Goal: Information Seeking & Learning: Learn about a topic

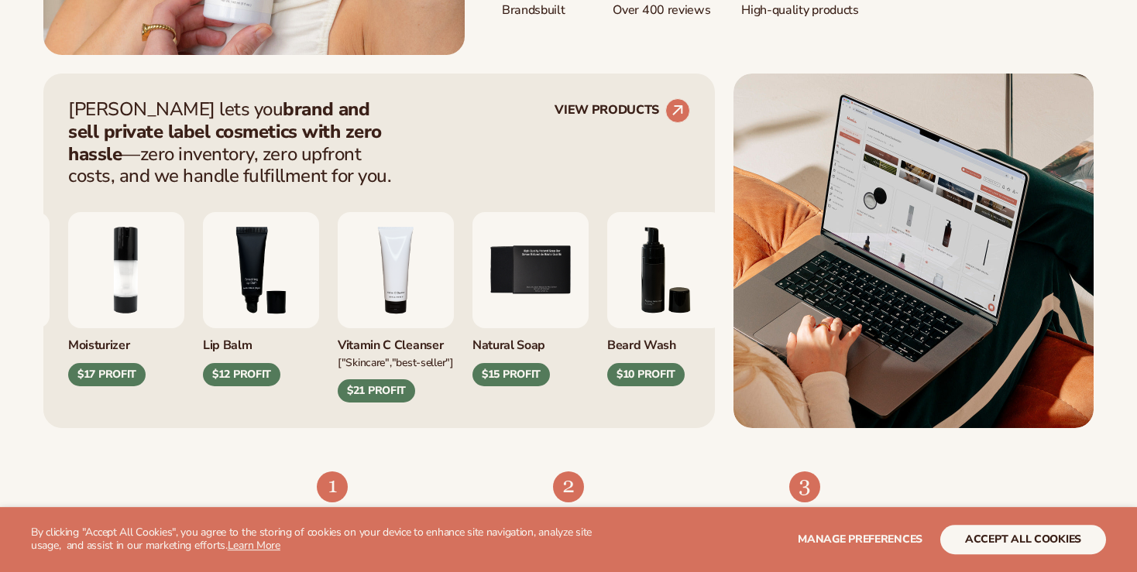
scroll to position [572, 0]
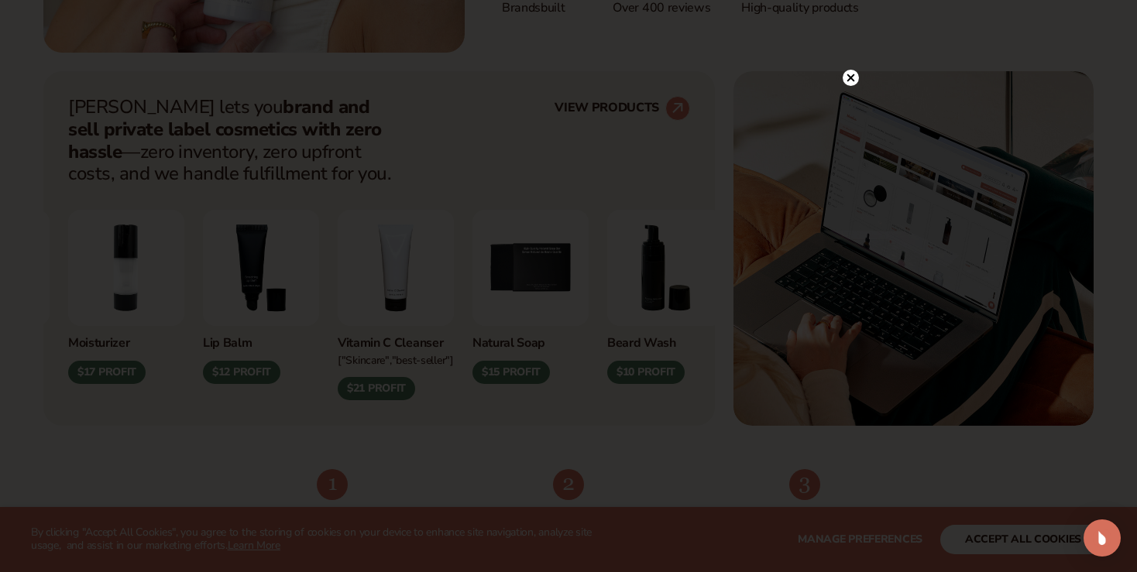
click at [845, 79] on div at bounding box center [568, 286] width 1137 height 572
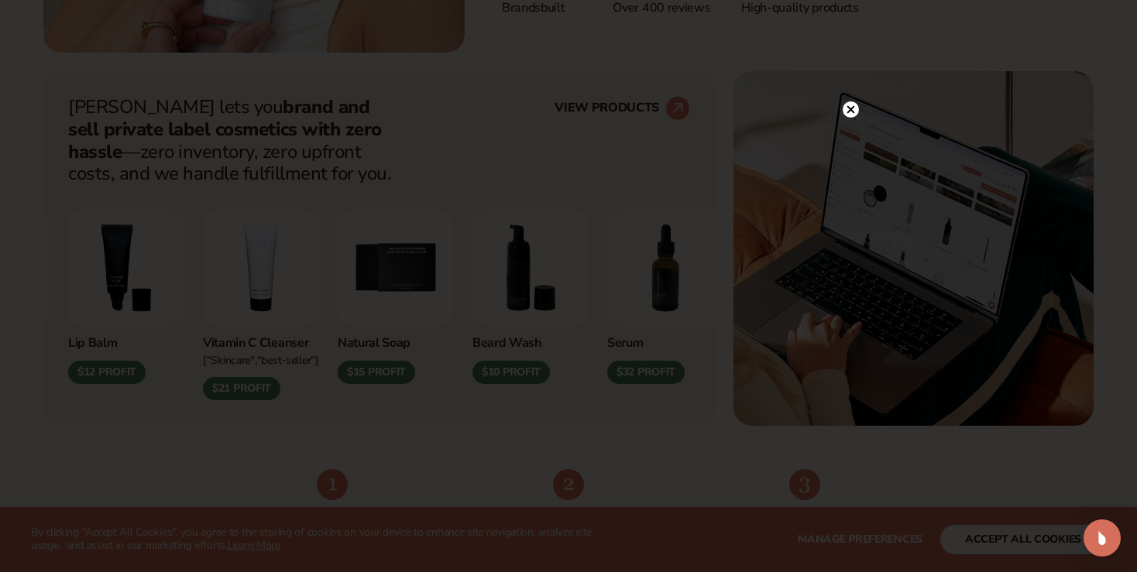
click at [855, 107] on circle at bounding box center [850, 109] width 16 height 16
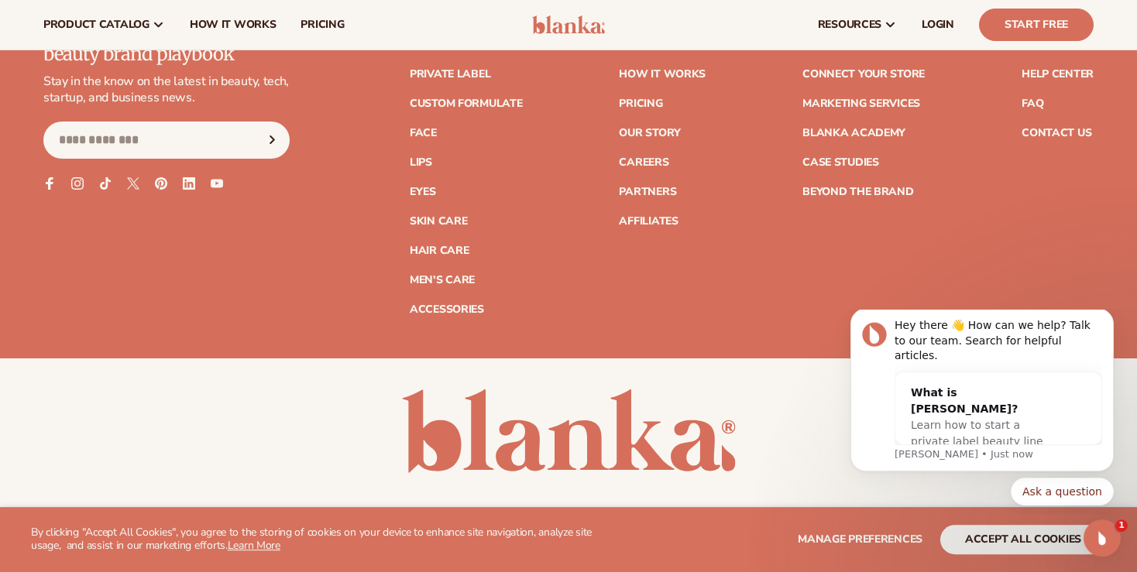
scroll to position [6243, 0]
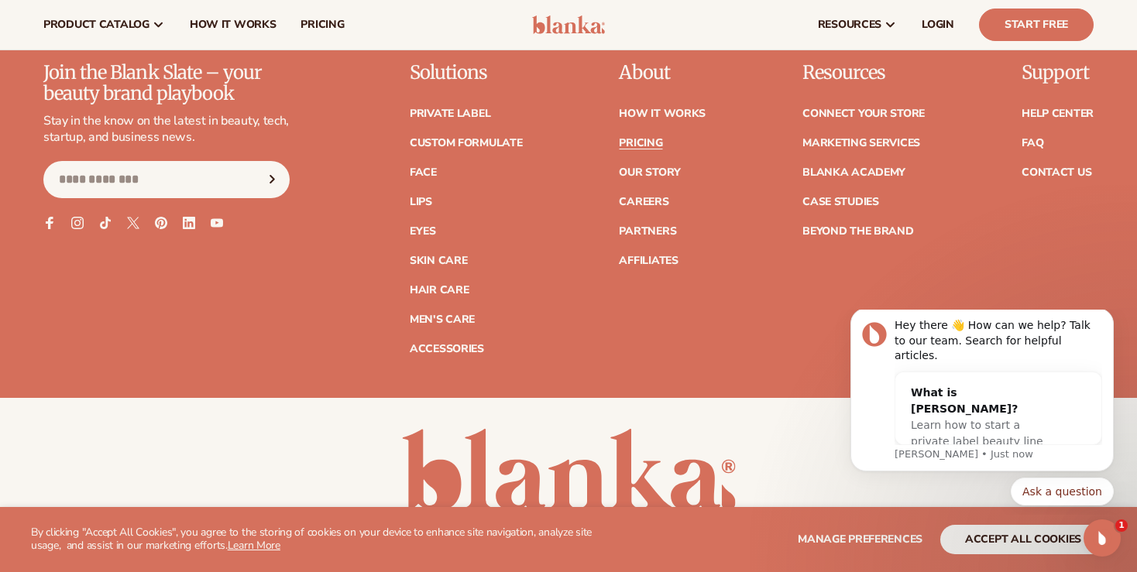
click at [637, 138] on link "Pricing" at bounding box center [640, 143] width 43 height 11
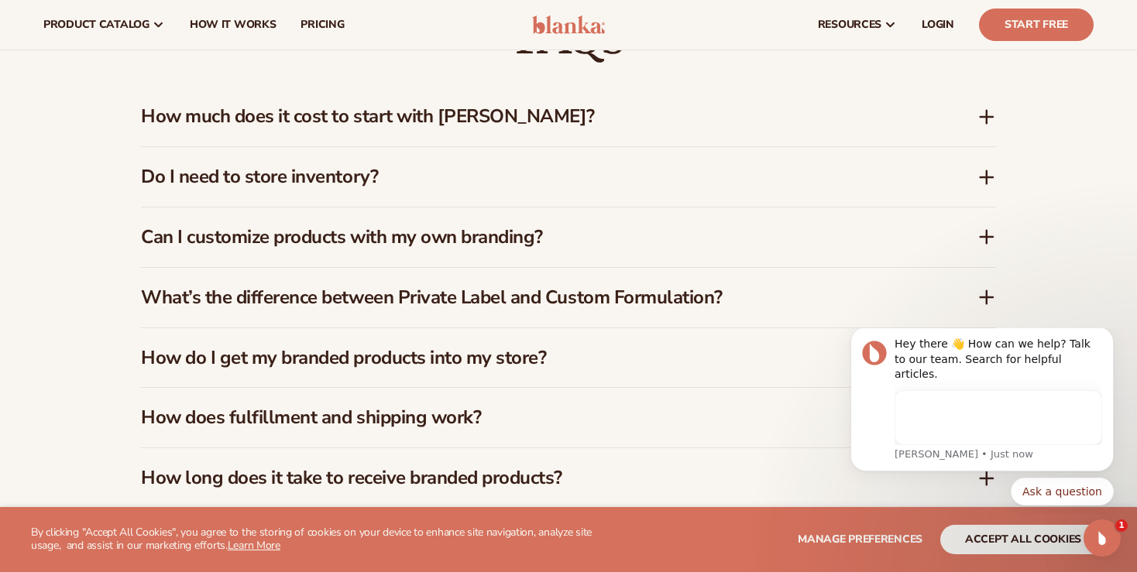
scroll to position [1308, 0]
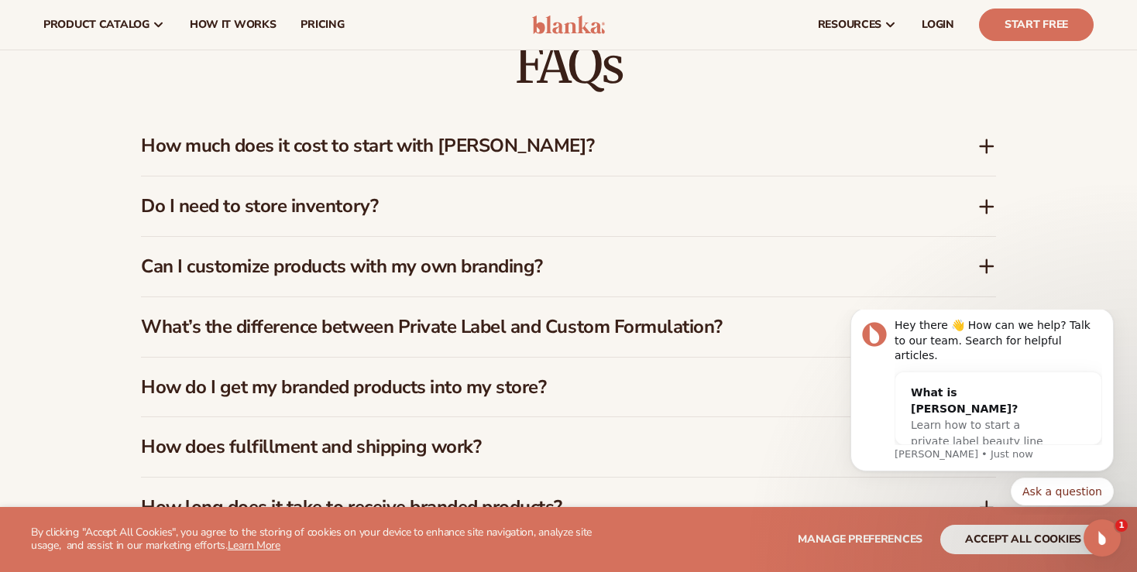
click at [499, 151] on h3 "How much does it cost to start with [PERSON_NAME]?" at bounding box center [536, 146] width 790 height 22
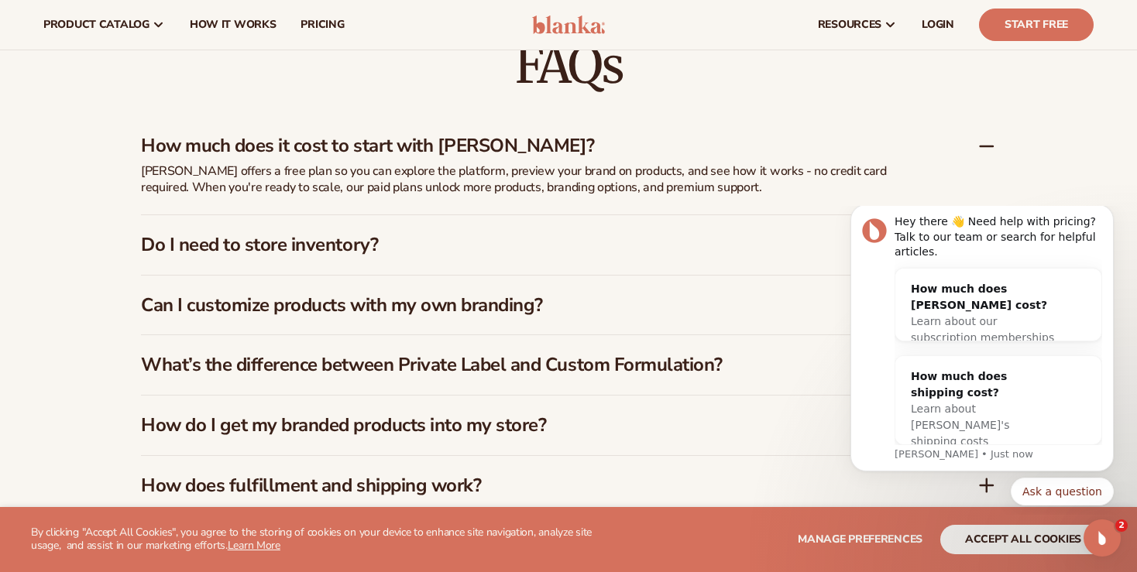
click at [499, 151] on h3 "How much does it cost to start with [PERSON_NAME]?" at bounding box center [536, 146] width 790 height 22
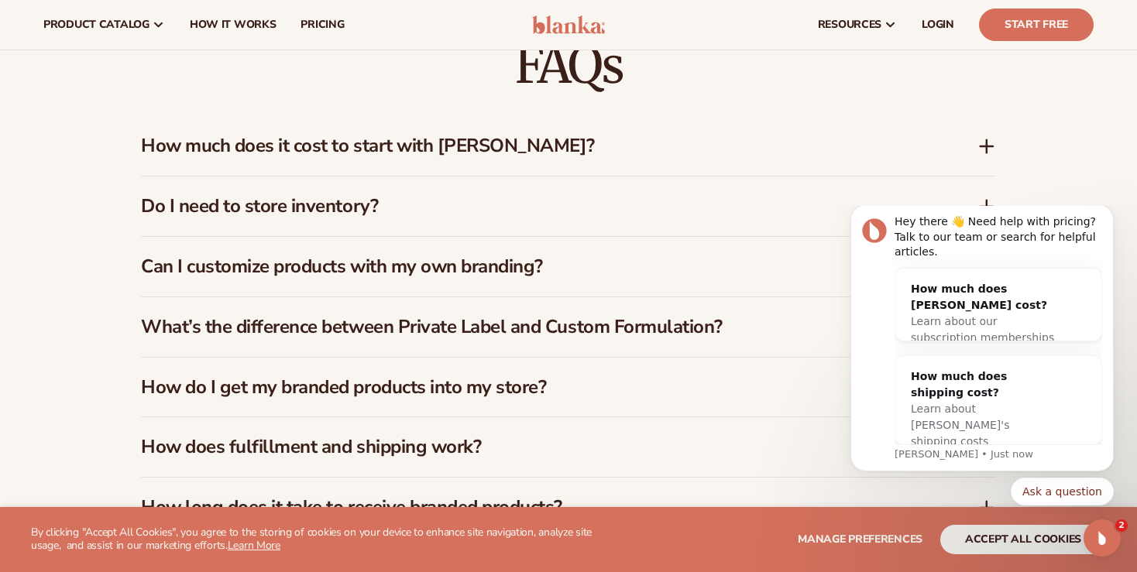
click at [430, 197] on h3 "Do I need to store inventory?" at bounding box center [536, 206] width 790 height 22
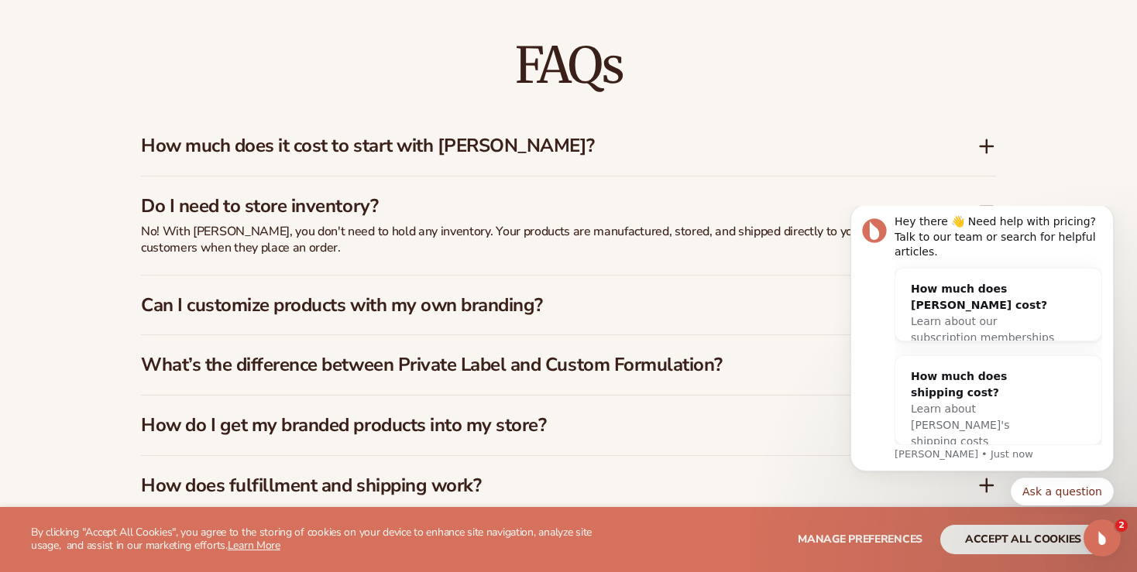
scroll to position [1390, 0]
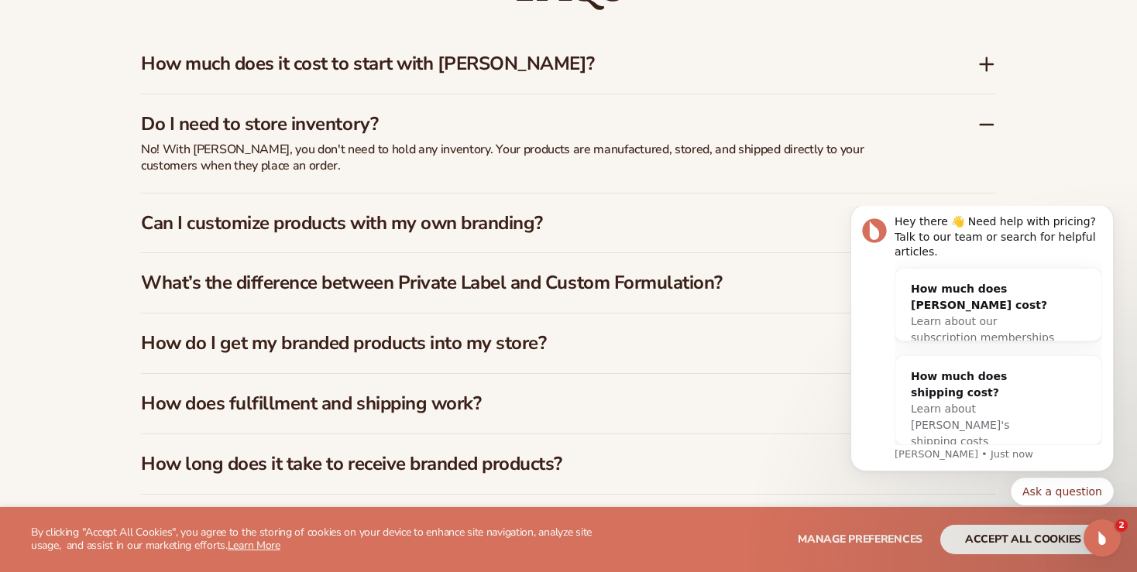
click at [507, 130] on h3 "Do I need to store inventory?" at bounding box center [536, 124] width 790 height 22
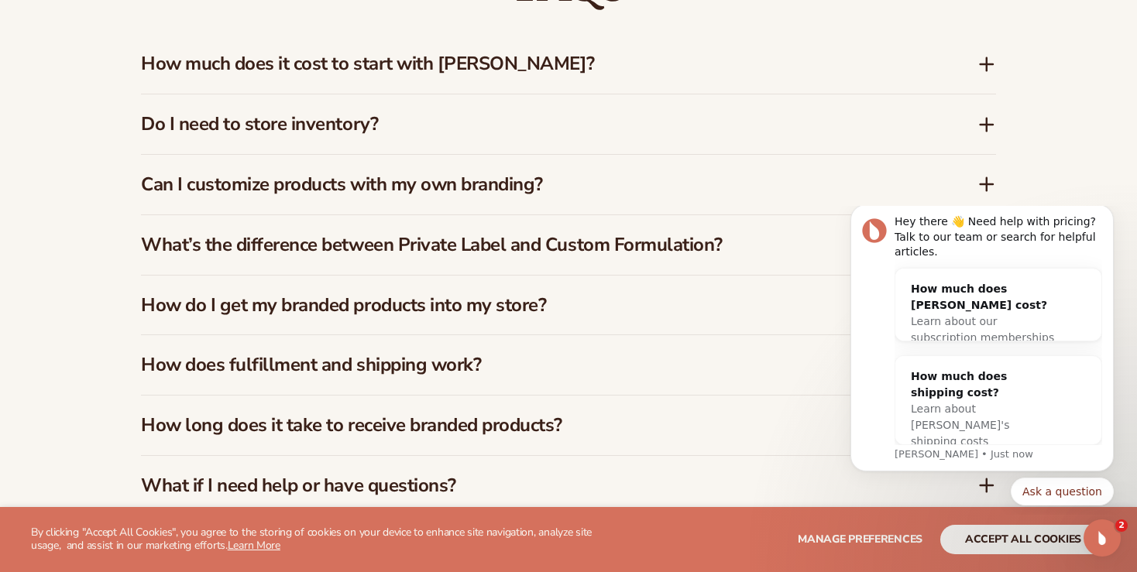
click at [420, 167] on div "Can I customize products with my own branding?" at bounding box center [568, 185] width 855 height 60
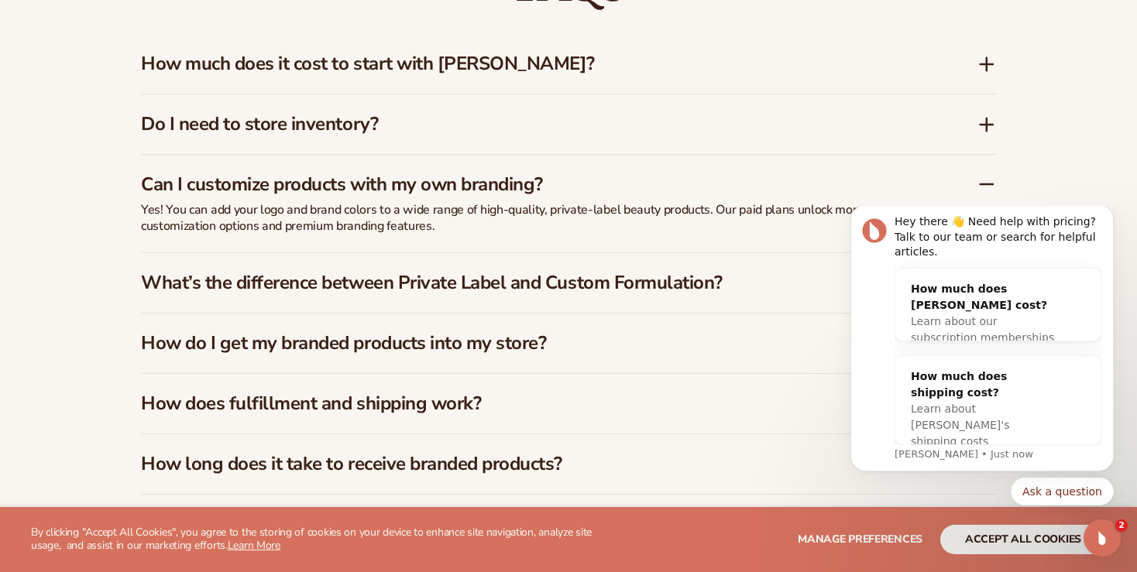
click at [420, 167] on div "Can I customize products with my own branding?" at bounding box center [568, 178] width 855 height 47
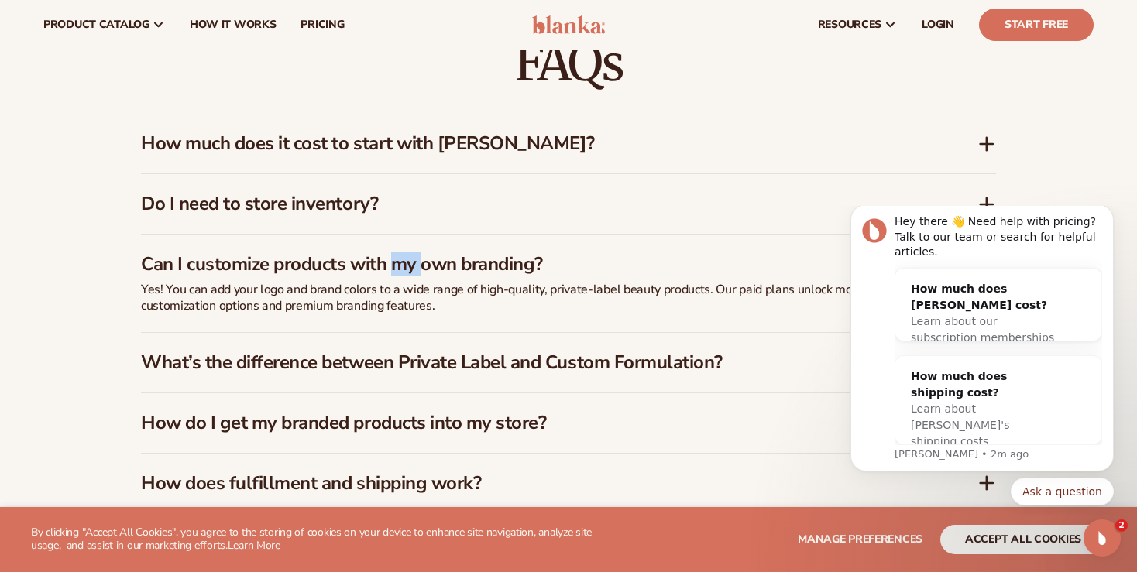
scroll to position [1308, 0]
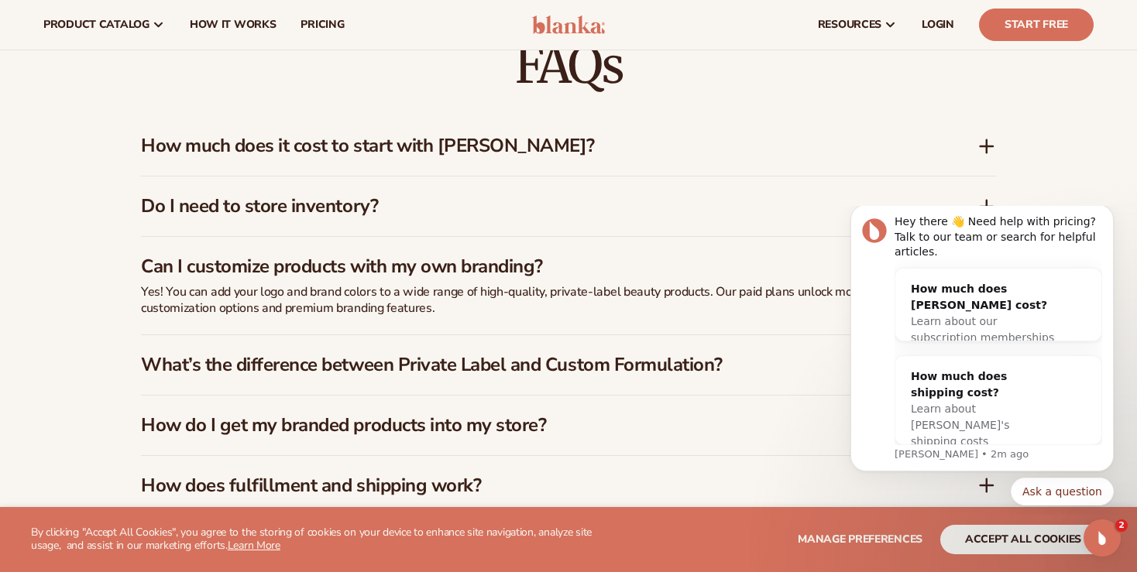
click at [549, 147] on h3 "How much does it cost to start with [PERSON_NAME]?" at bounding box center [536, 146] width 790 height 22
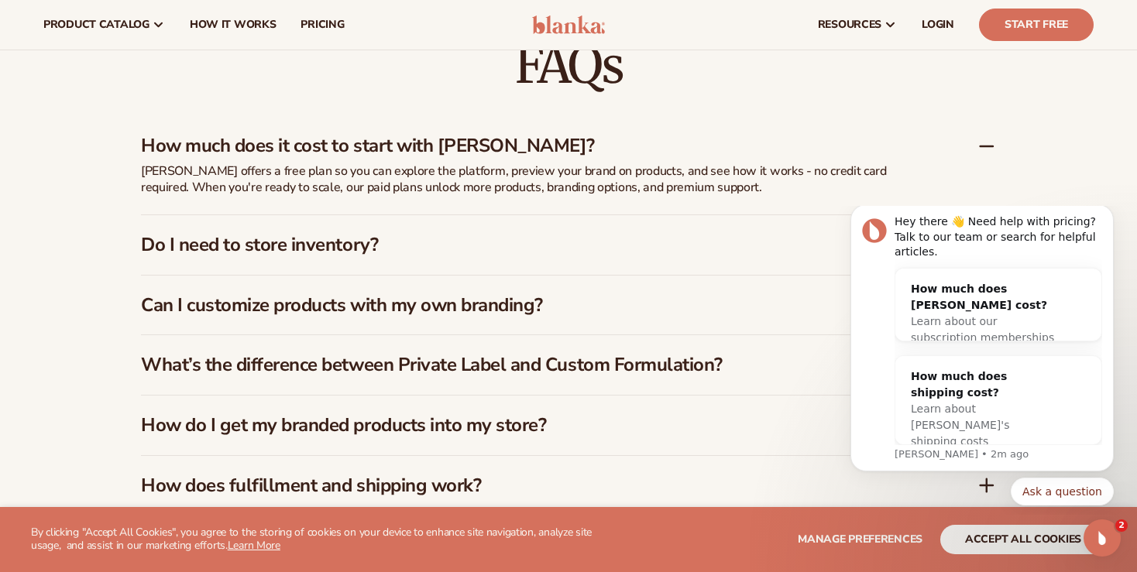
click at [549, 147] on h3 "How much does it cost to start with [PERSON_NAME]?" at bounding box center [536, 146] width 790 height 22
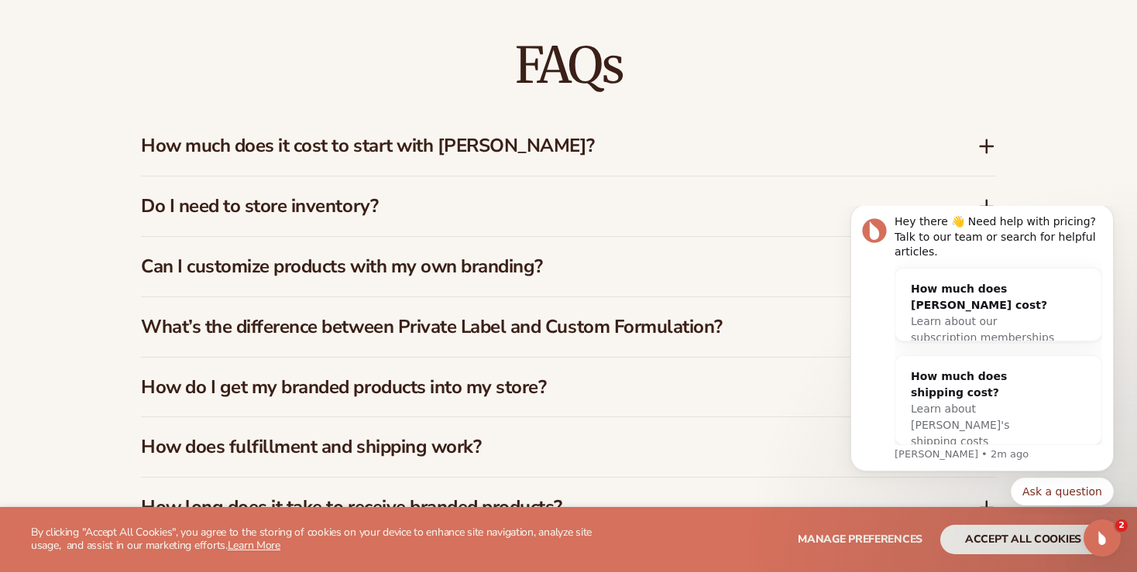
scroll to position [1390, 0]
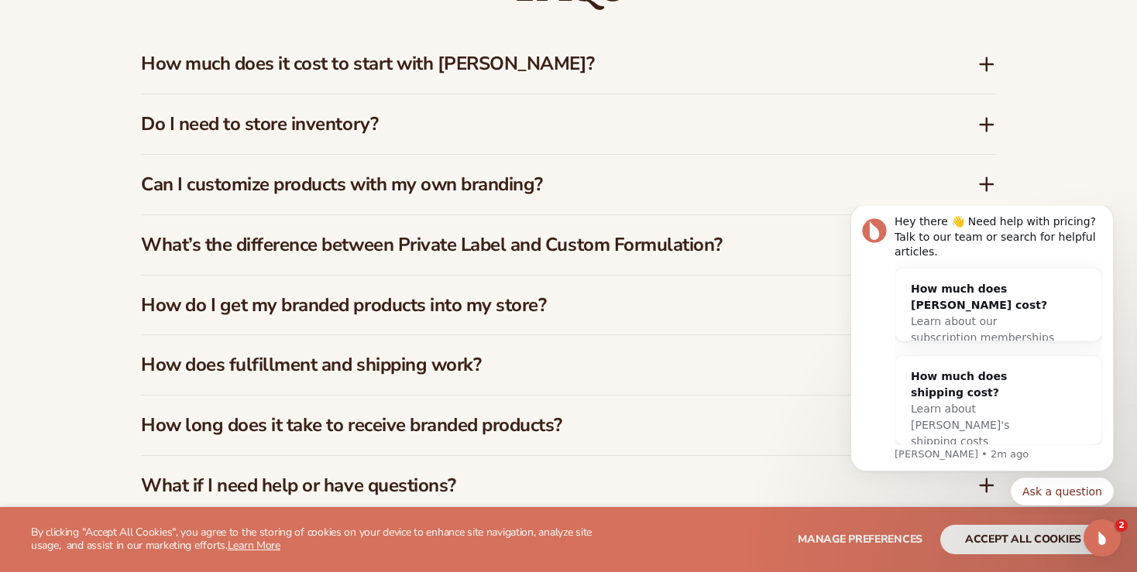
click at [575, 173] on h3 "Can I customize products with my own branding?" at bounding box center [536, 184] width 790 height 22
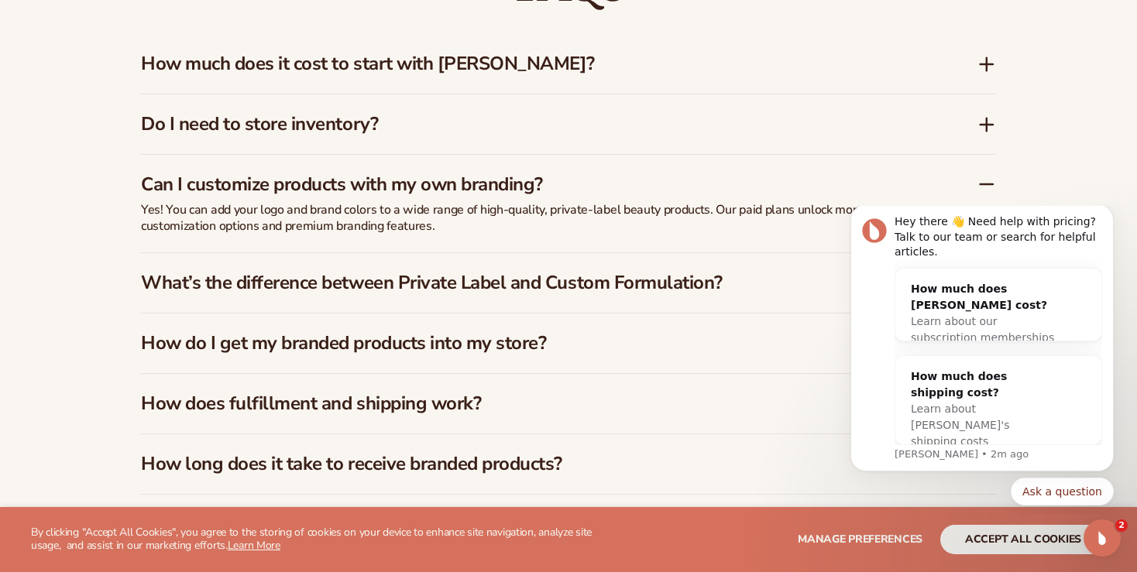
click at [599, 194] on h3 "Can I customize products with my own branding?" at bounding box center [536, 184] width 790 height 22
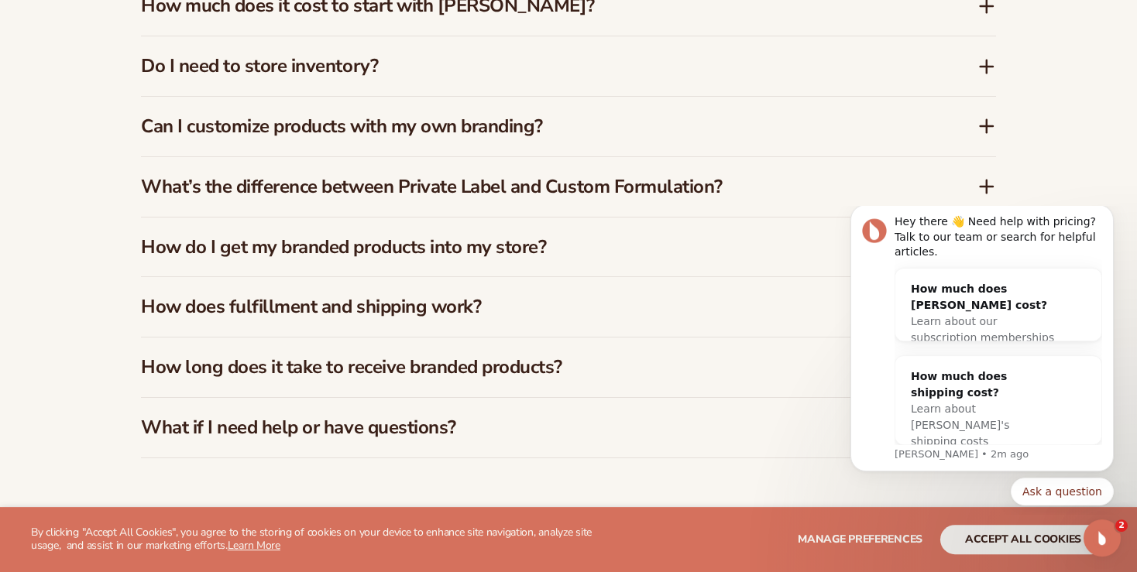
scroll to position [1471, 0]
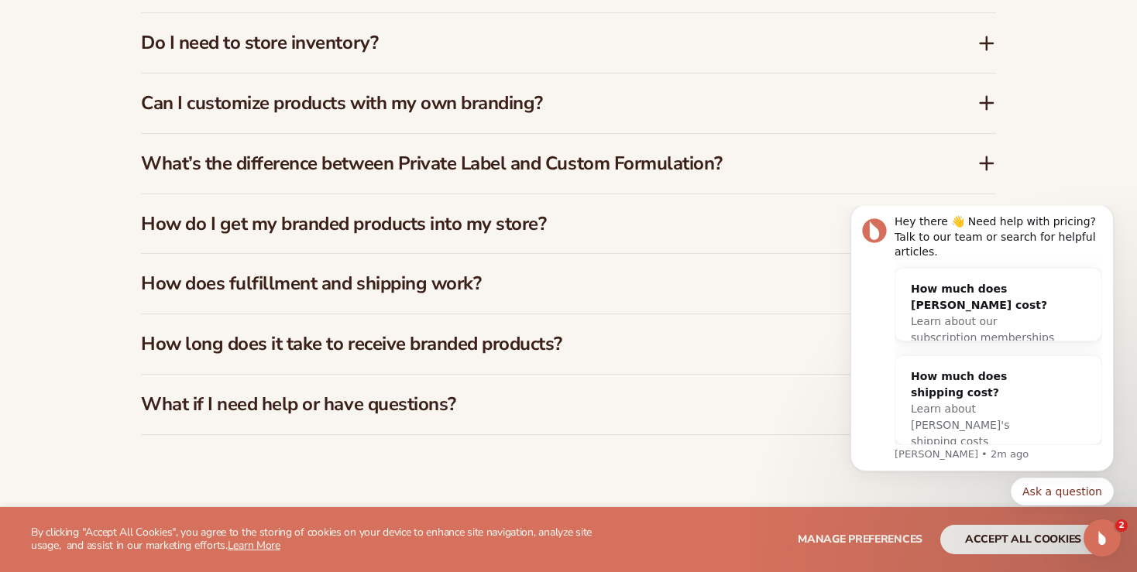
click at [728, 164] on h3 "What’s the difference between Private Label and Custom Formulation?" at bounding box center [536, 164] width 790 height 22
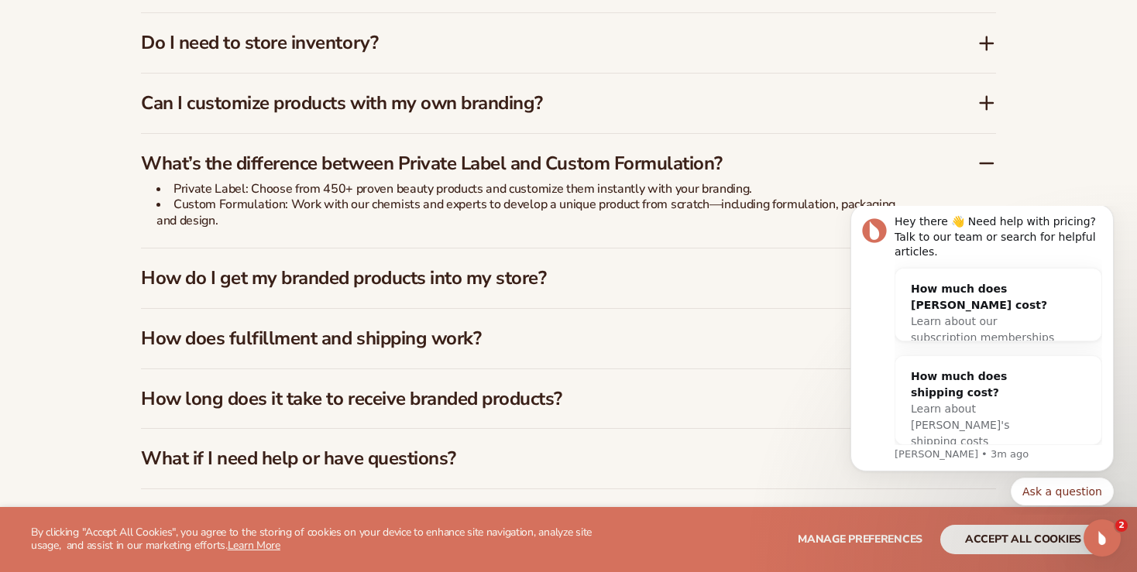
click at [738, 153] on h3 "What’s the difference between Private Label and Custom Formulation?" at bounding box center [536, 164] width 790 height 22
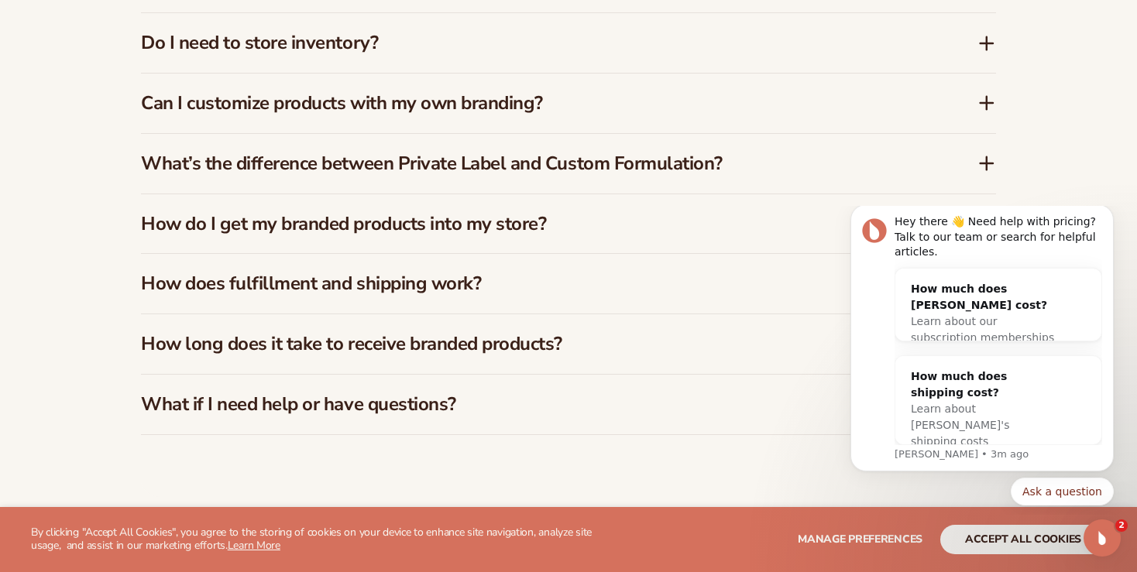
click at [587, 222] on h3 "How do I get my branded products into my store?" at bounding box center [536, 224] width 790 height 22
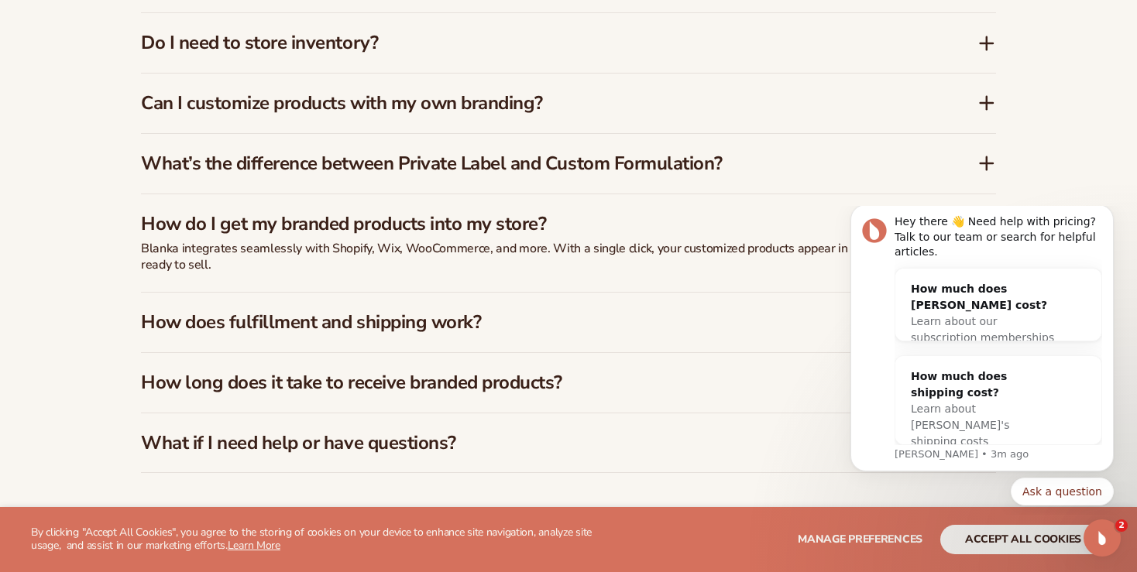
click at [616, 208] on div "How do I get my branded products into my store?" at bounding box center [568, 217] width 855 height 47
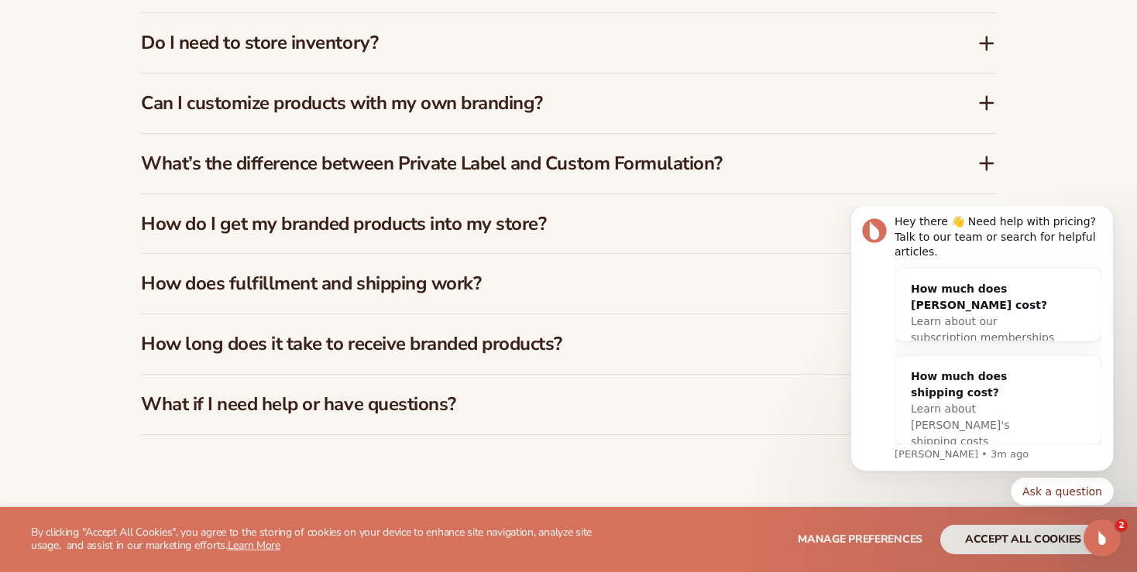
click at [559, 279] on h3 "How does fulfillment and shipping work?" at bounding box center [536, 284] width 790 height 22
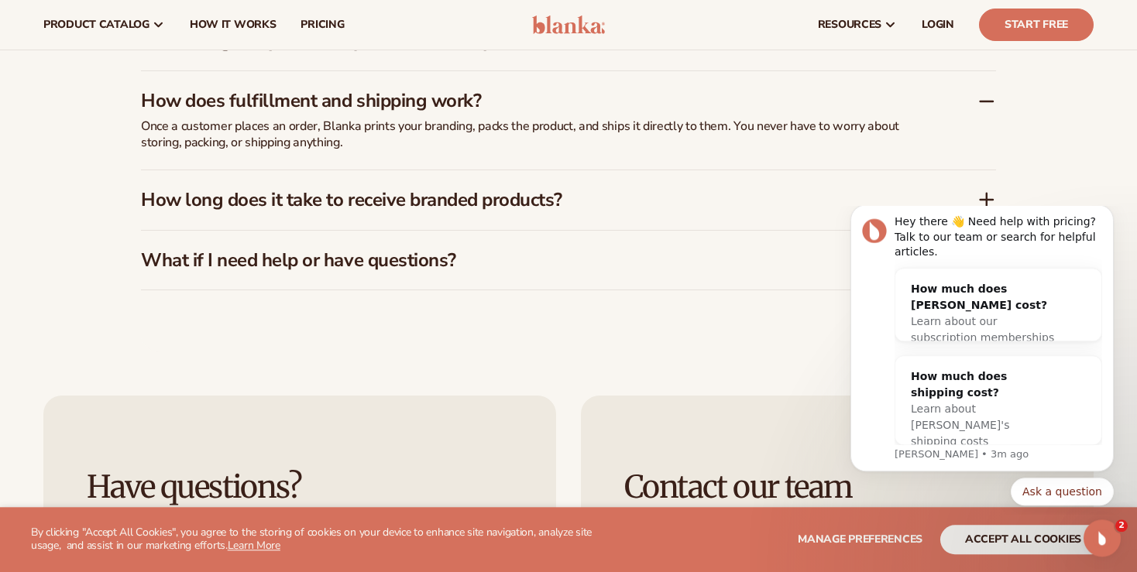
scroll to position [1635, 0]
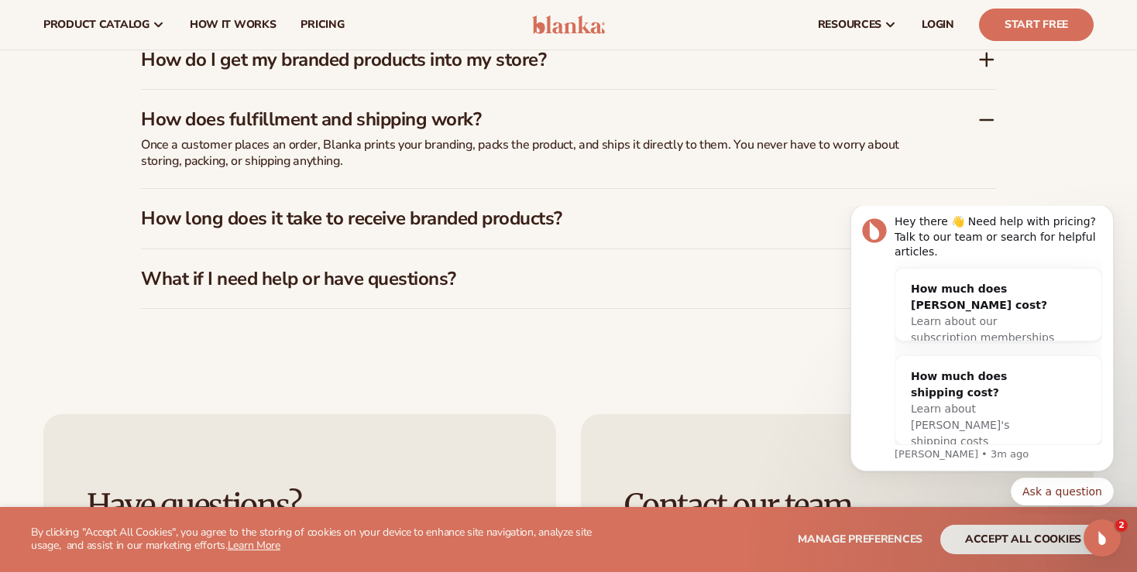
click at [595, 128] on h3 "How does fulfillment and shipping work?" at bounding box center [536, 119] width 790 height 22
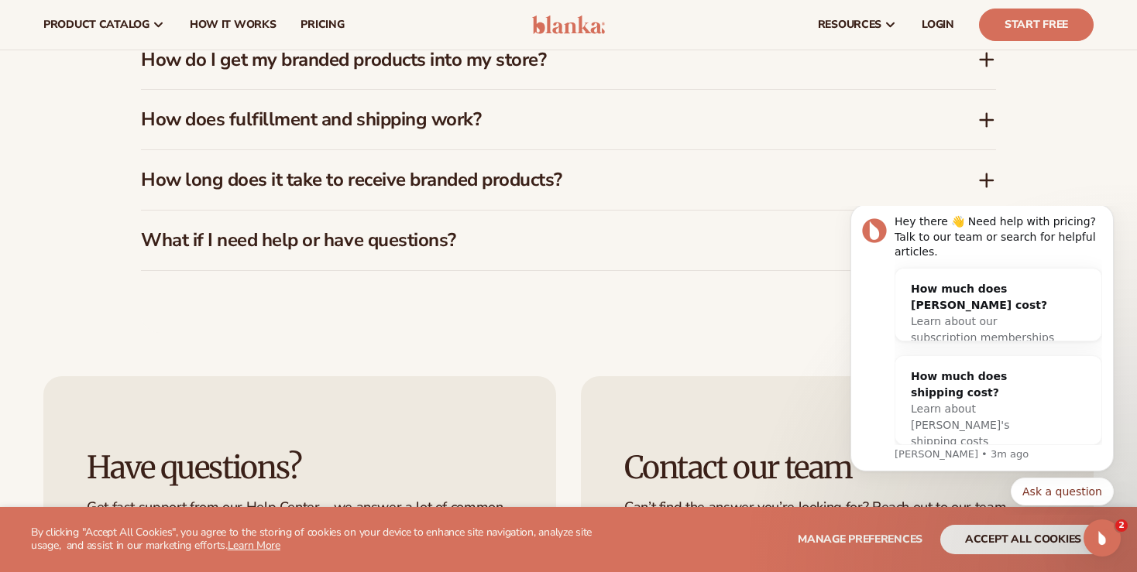
click at [593, 126] on h3 "How does fulfillment and shipping work?" at bounding box center [536, 119] width 790 height 22
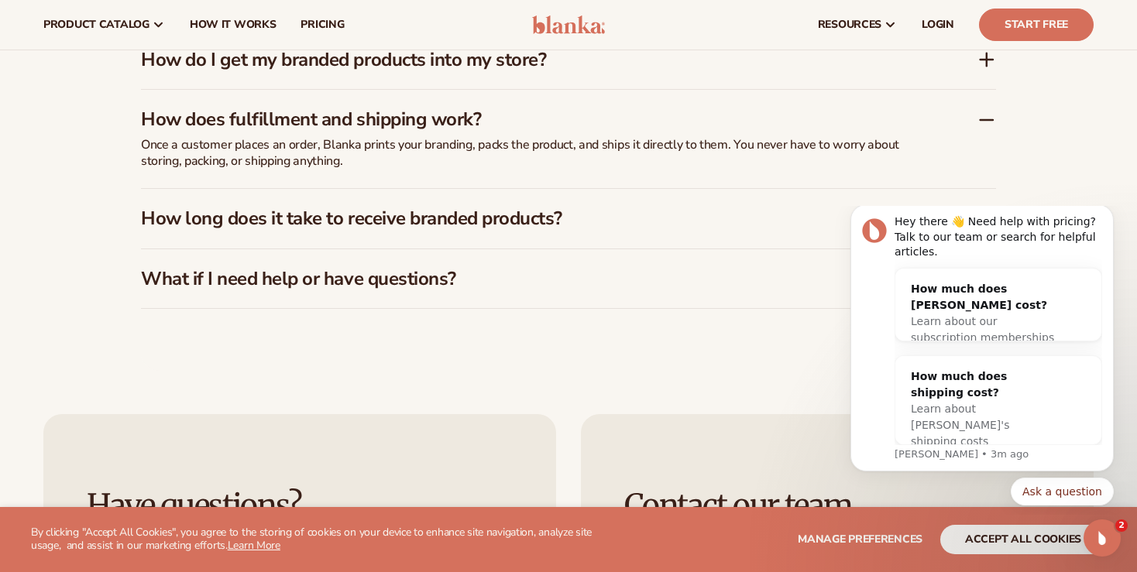
click at [591, 125] on h3 "How does fulfillment and shipping work?" at bounding box center [536, 119] width 790 height 22
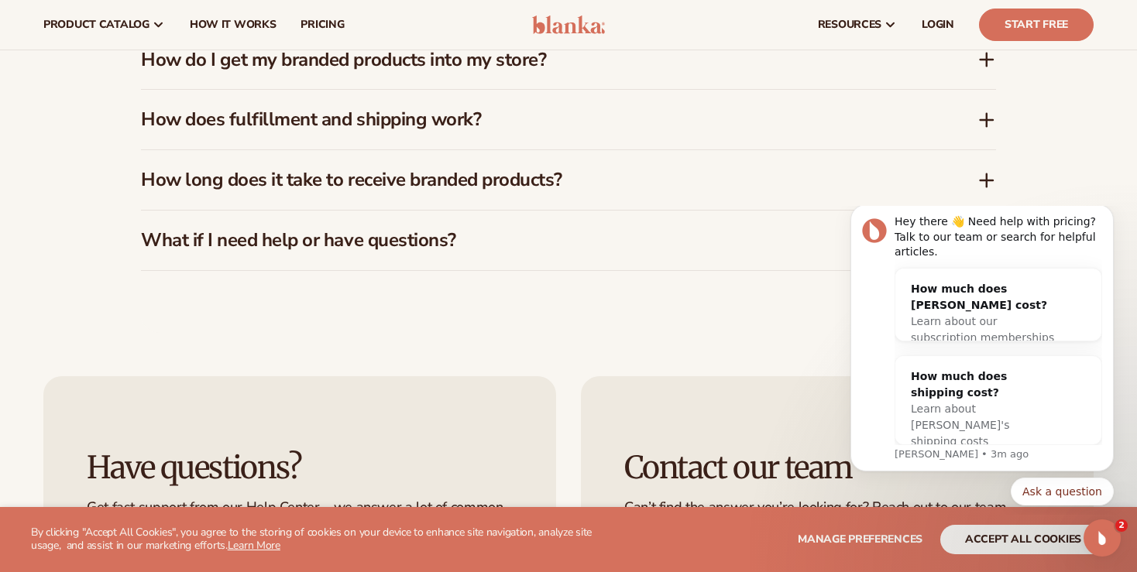
click at [457, 182] on h3 "How long does it take to receive branded products?" at bounding box center [536, 180] width 790 height 22
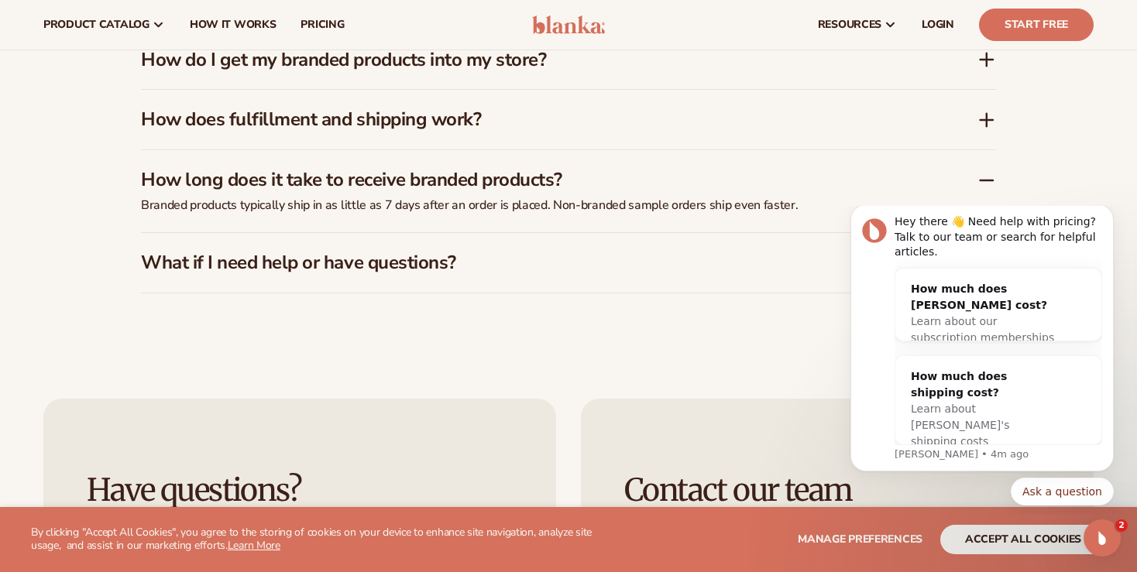
click at [457, 182] on h3 "How long does it take to receive branded products?" at bounding box center [536, 180] width 790 height 22
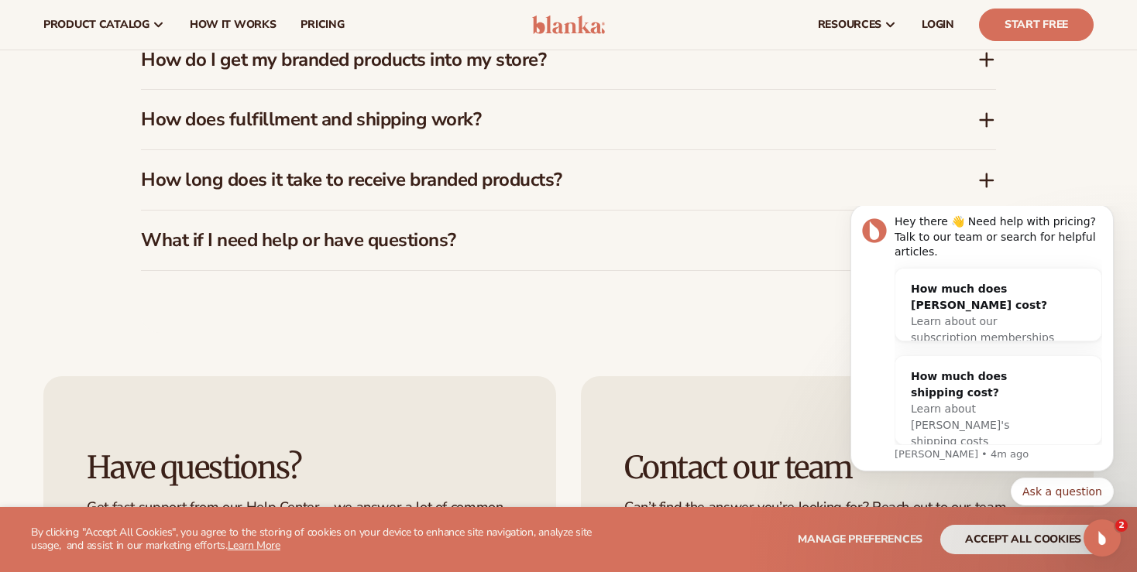
click at [448, 229] on h3 "What if I need help or have questions?" at bounding box center [536, 240] width 790 height 22
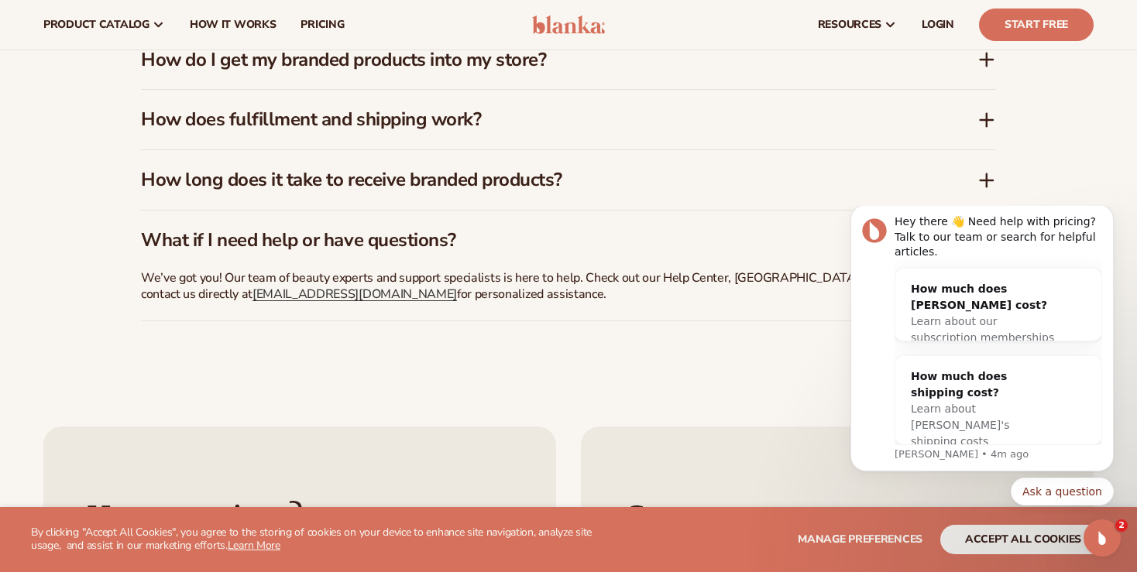
click at [448, 229] on h3 "What if I need help or have questions?" at bounding box center [536, 240] width 790 height 22
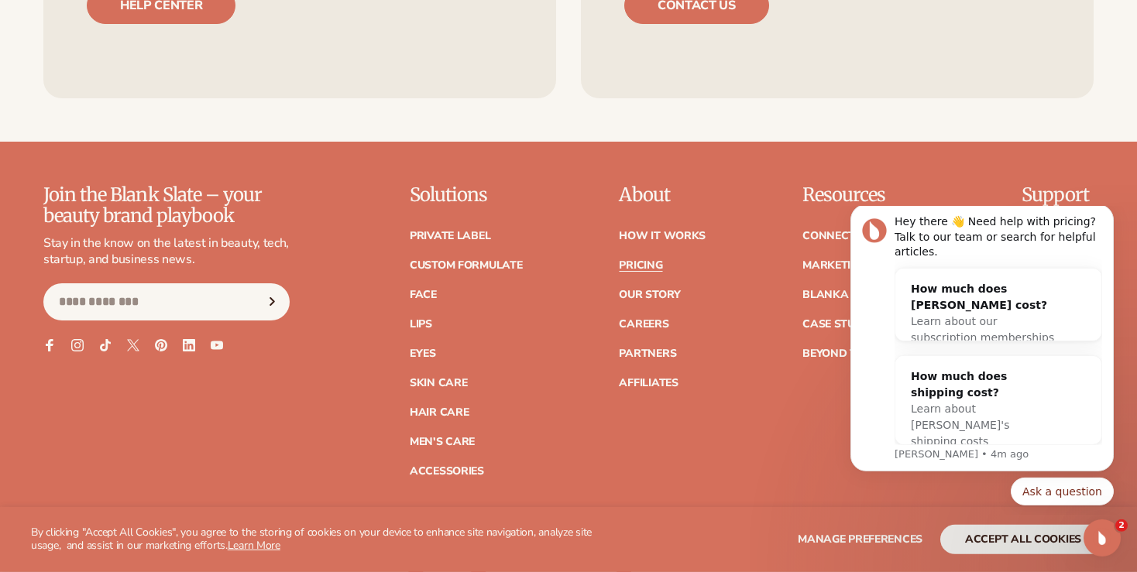
scroll to position [2207, 0]
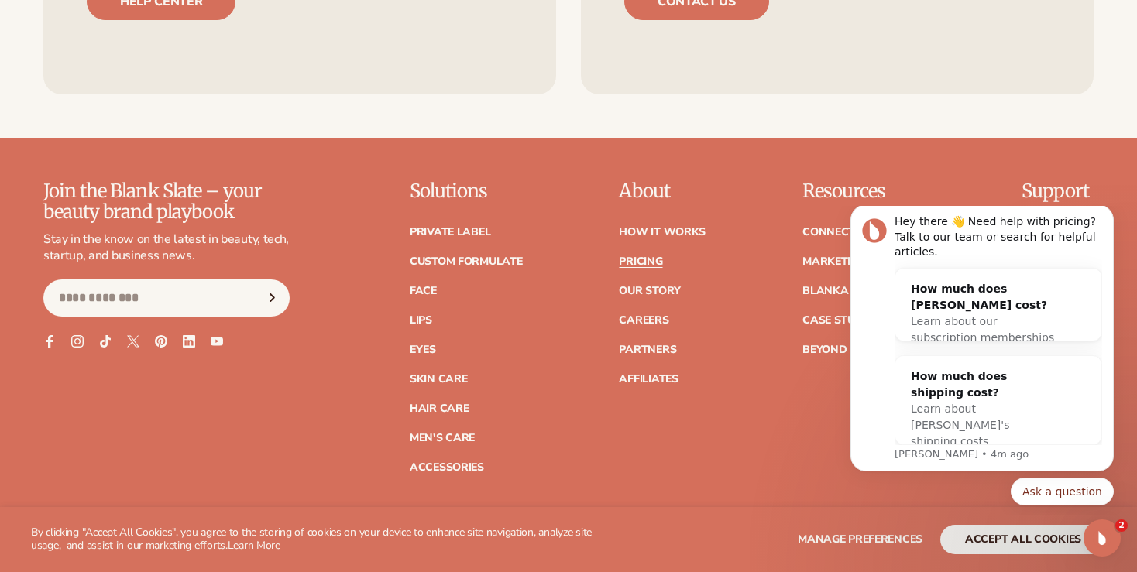
click at [441, 376] on link "Skin Care" at bounding box center [438, 379] width 57 height 11
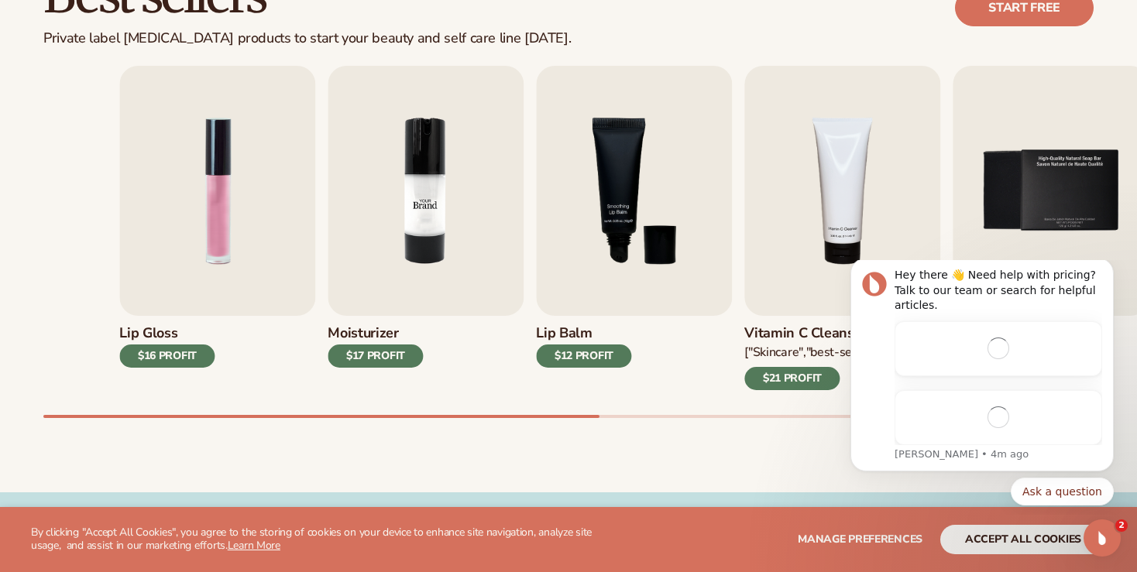
click at [489, 270] on img "2 / 9" at bounding box center [426, 191] width 196 height 250
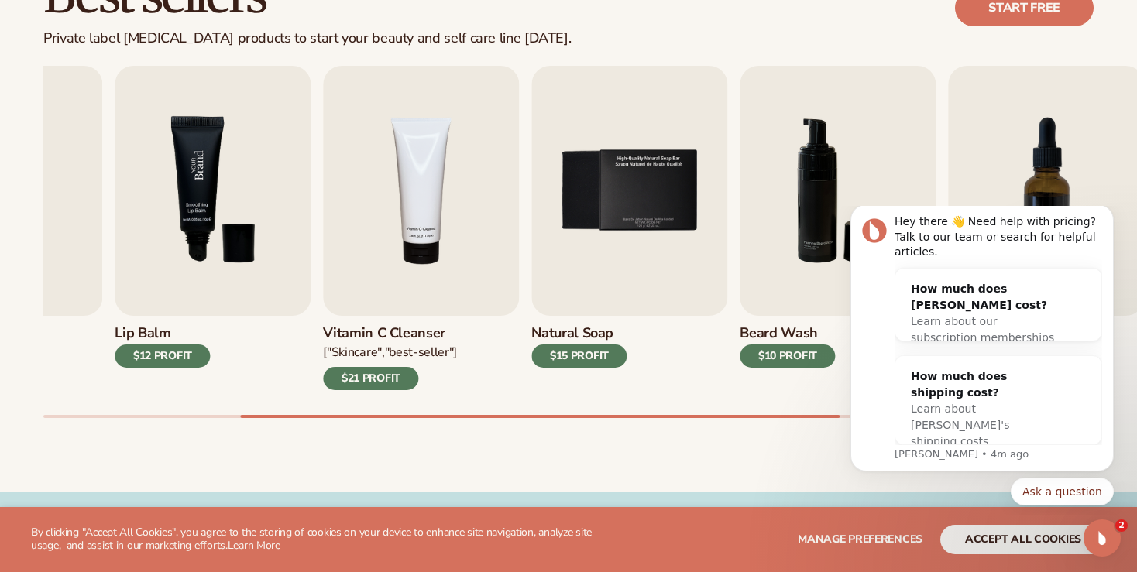
click at [289, 246] on img "3 / 9" at bounding box center [213, 191] width 196 height 250
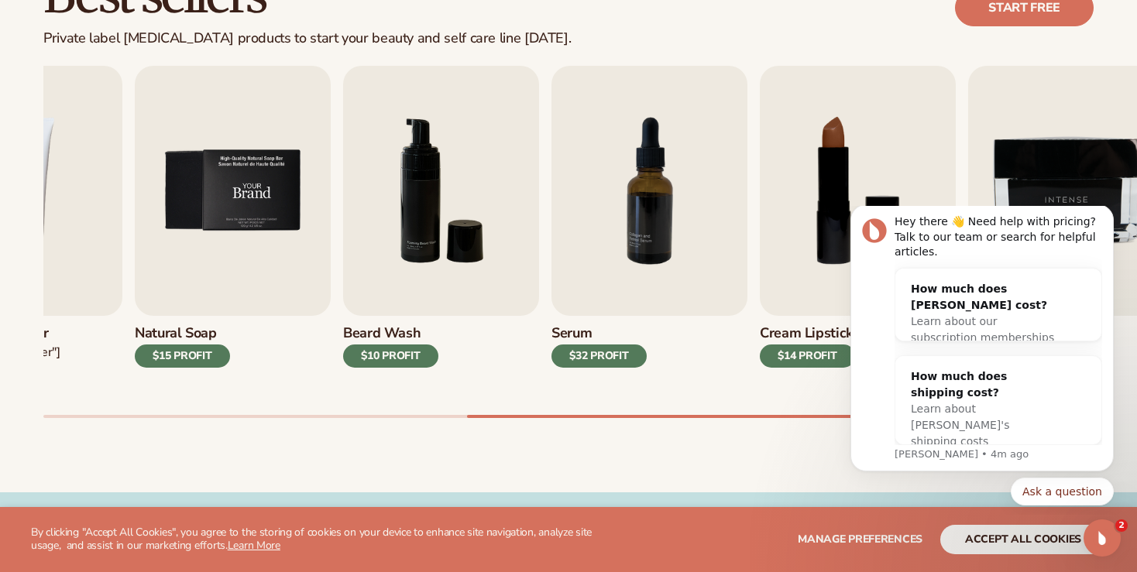
click at [259, 240] on img "5 / 9" at bounding box center [233, 191] width 196 height 250
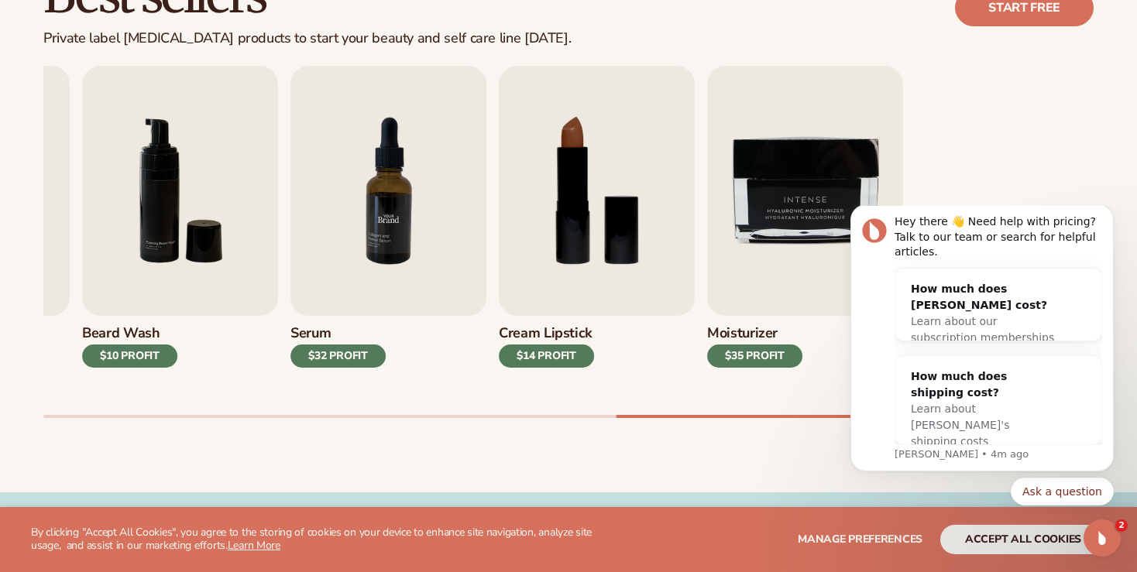
click at [39, 253] on div "Best sellers Private label [MEDICAL_DATA] products to start your beauty and sel…" at bounding box center [568, 209] width 1137 height 567
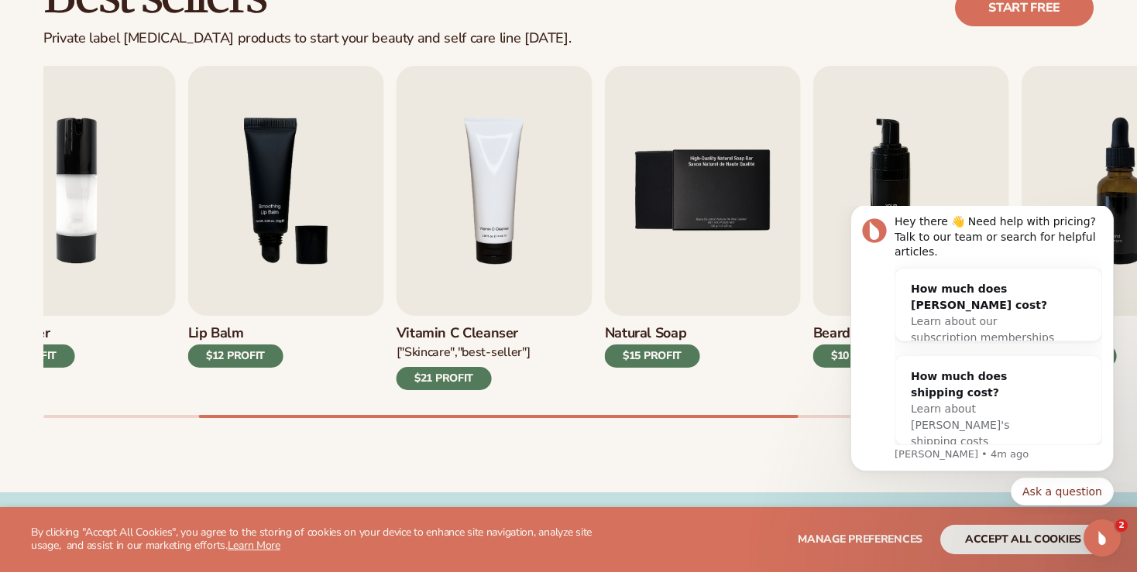
click at [948, 183] on img "6 / 9" at bounding box center [911, 191] width 196 height 250
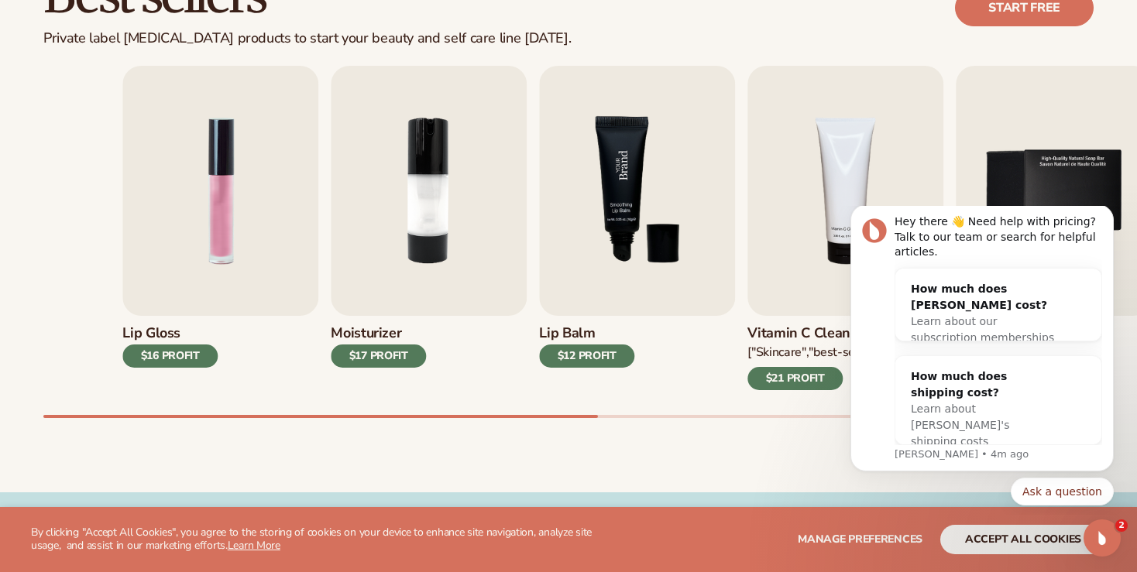
click at [753, 211] on div "Lip Gloss $16 PROFIT Moisturizer $17 PROFIT Lip Balm $12 PROFIT" at bounding box center [647, 228] width 1050 height 324
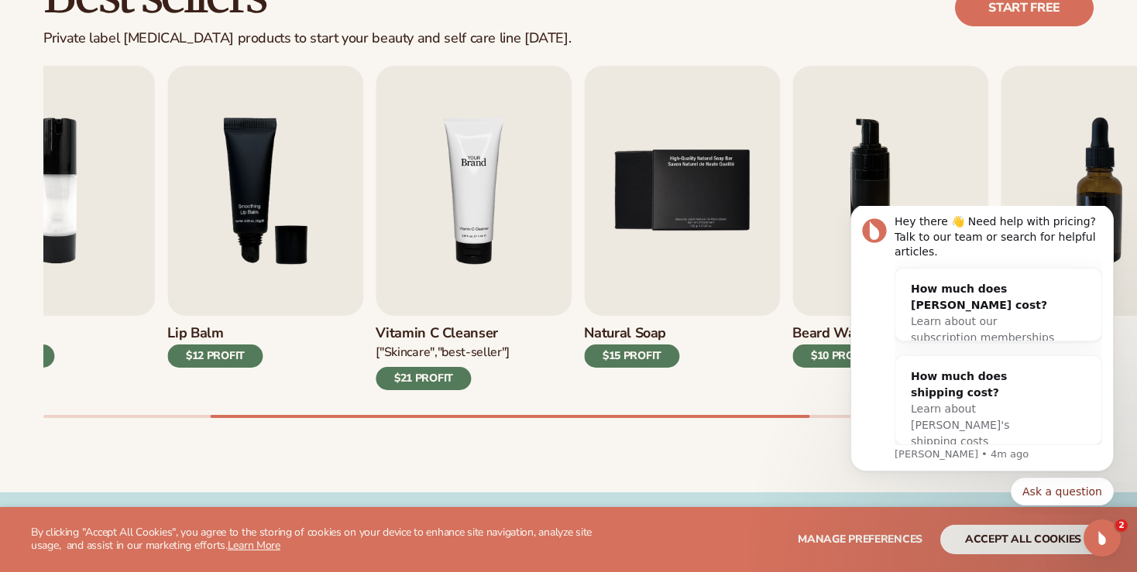
click at [370, 254] on div "Lip Gloss $16 PROFIT Moisturizer $17 PROFIT Lip Balm $12 PROFIT" at bounding box center [276, 228] width 1050 height 324
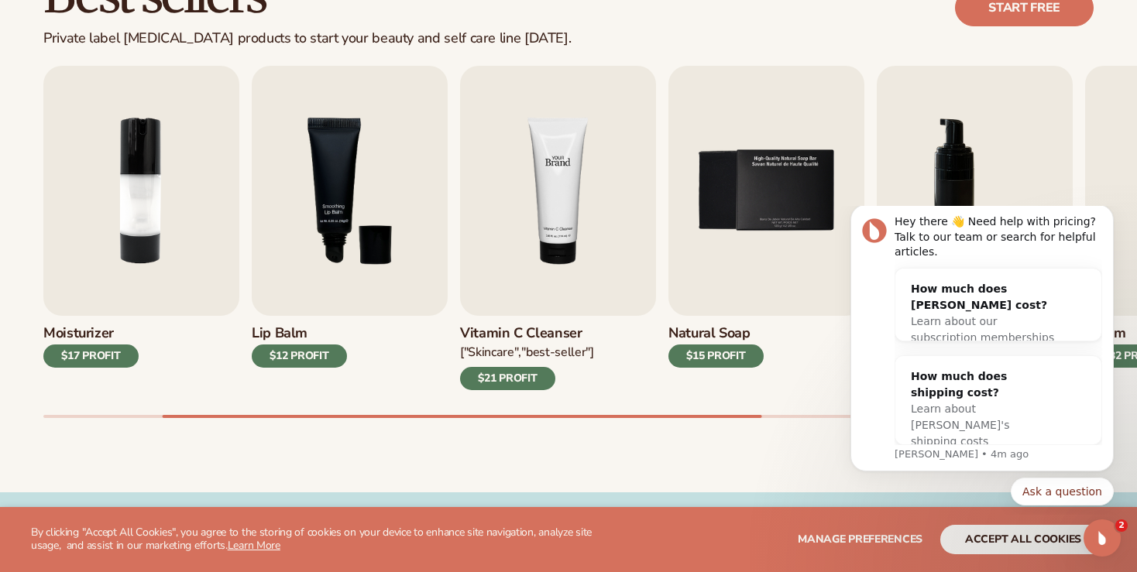
click at [513, 266] on img "4 / 9" at bounding box center [558, 191] width 196 height 250
click at [514, 380] on div "$21 PROFIT" at bounding box center [507, 378] width 95 height 23
click at [537, 256] on img "4 / 9" at bounding box center [558, 191] width 196 height 250
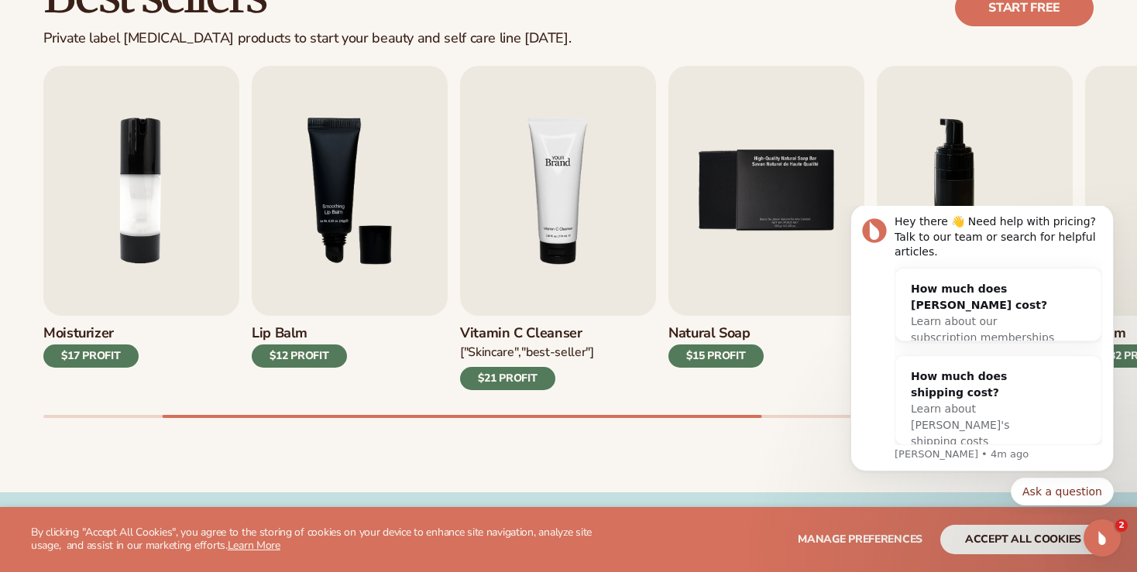
click at [505, 220] on img "4 / 9" at bounding box center [558, 191] width 196 height 250
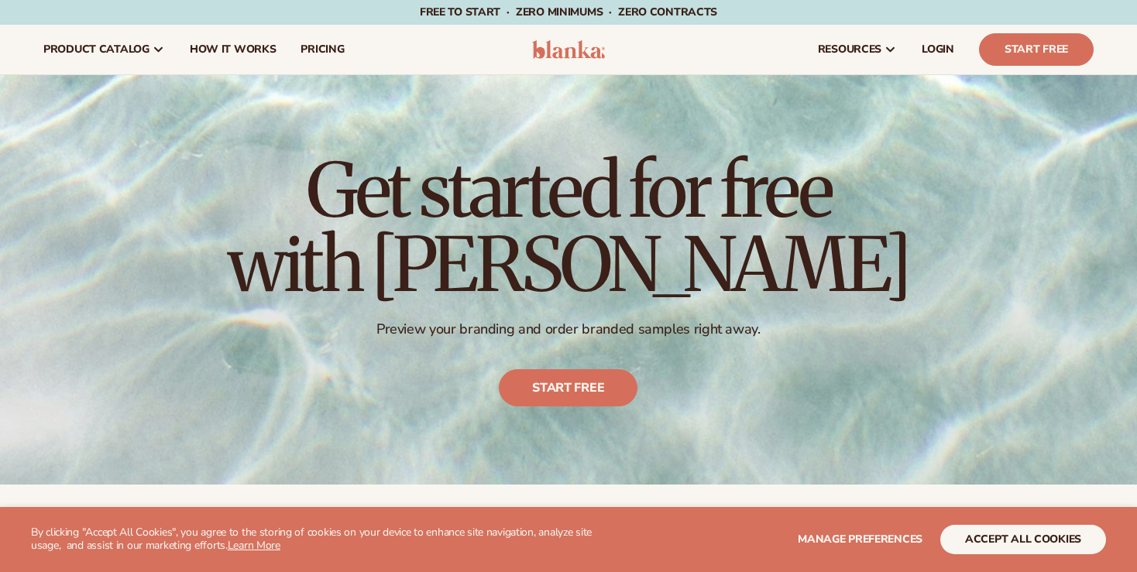
scroll to position [2207, 0]
